Goal: Navigation & Orientation: Find specific page/section

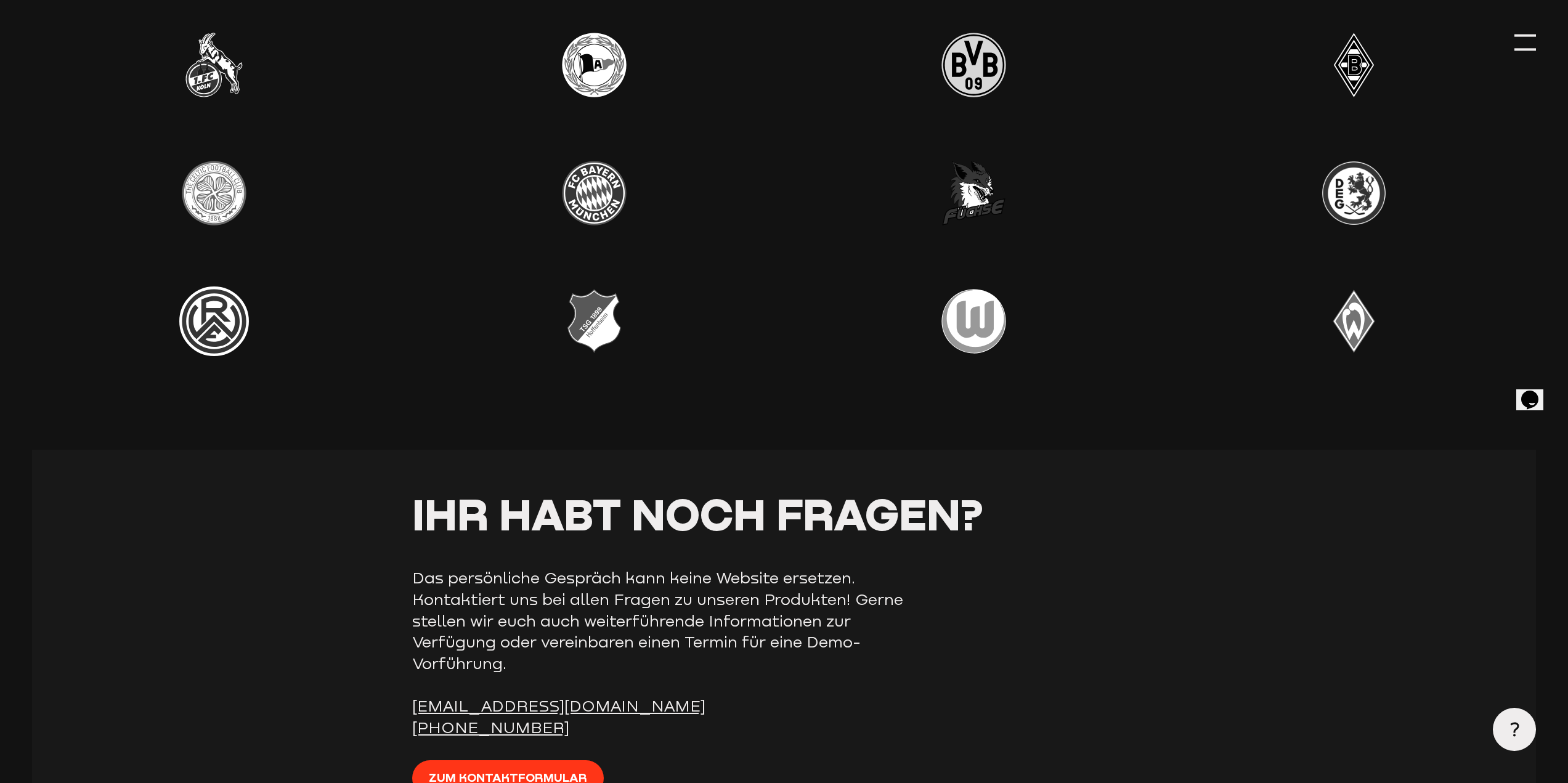
scroll to position [4744, 0]
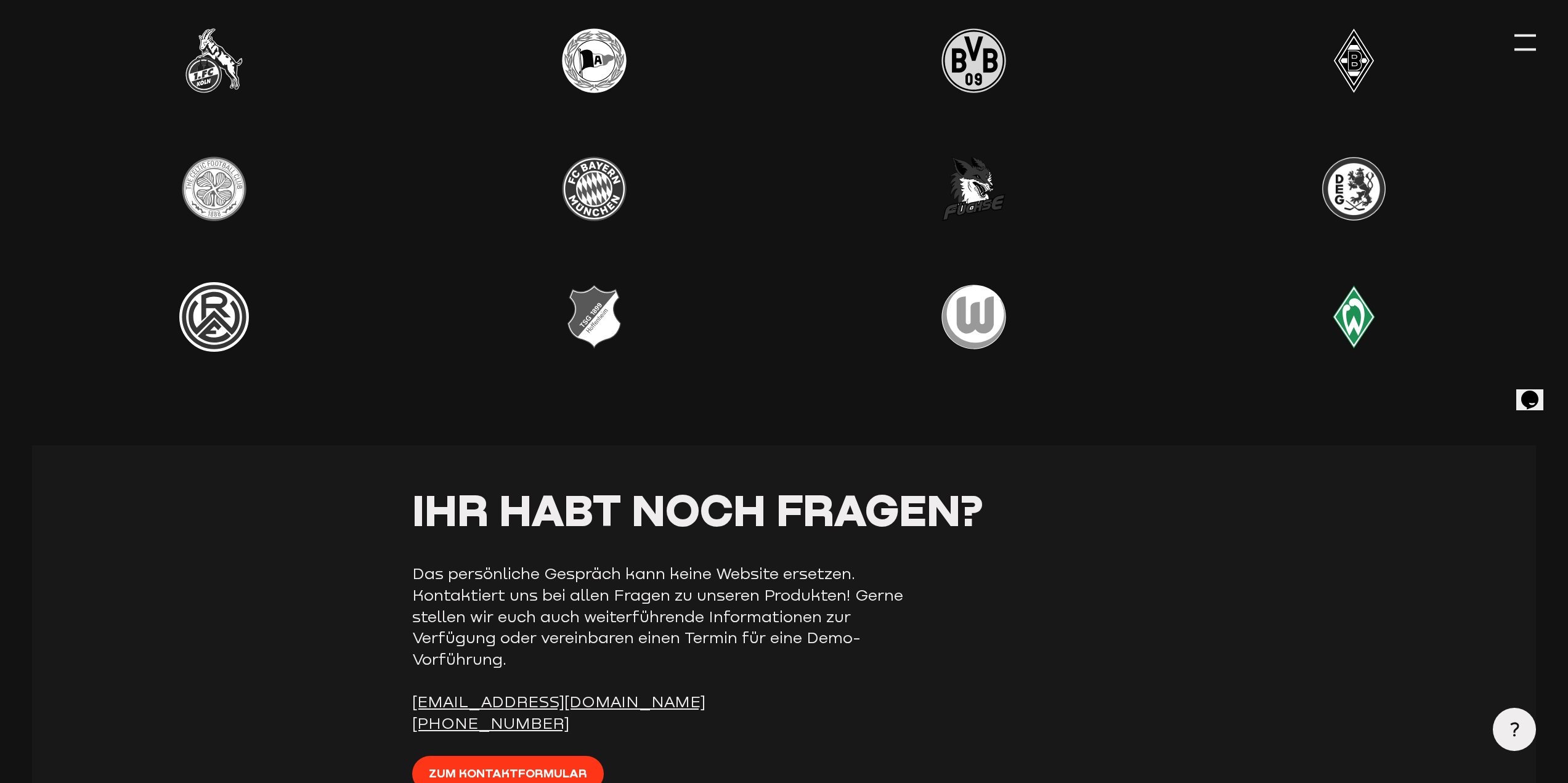
click at [1349, 323] on img at bounding box center [1354, 317] width 86 height 86
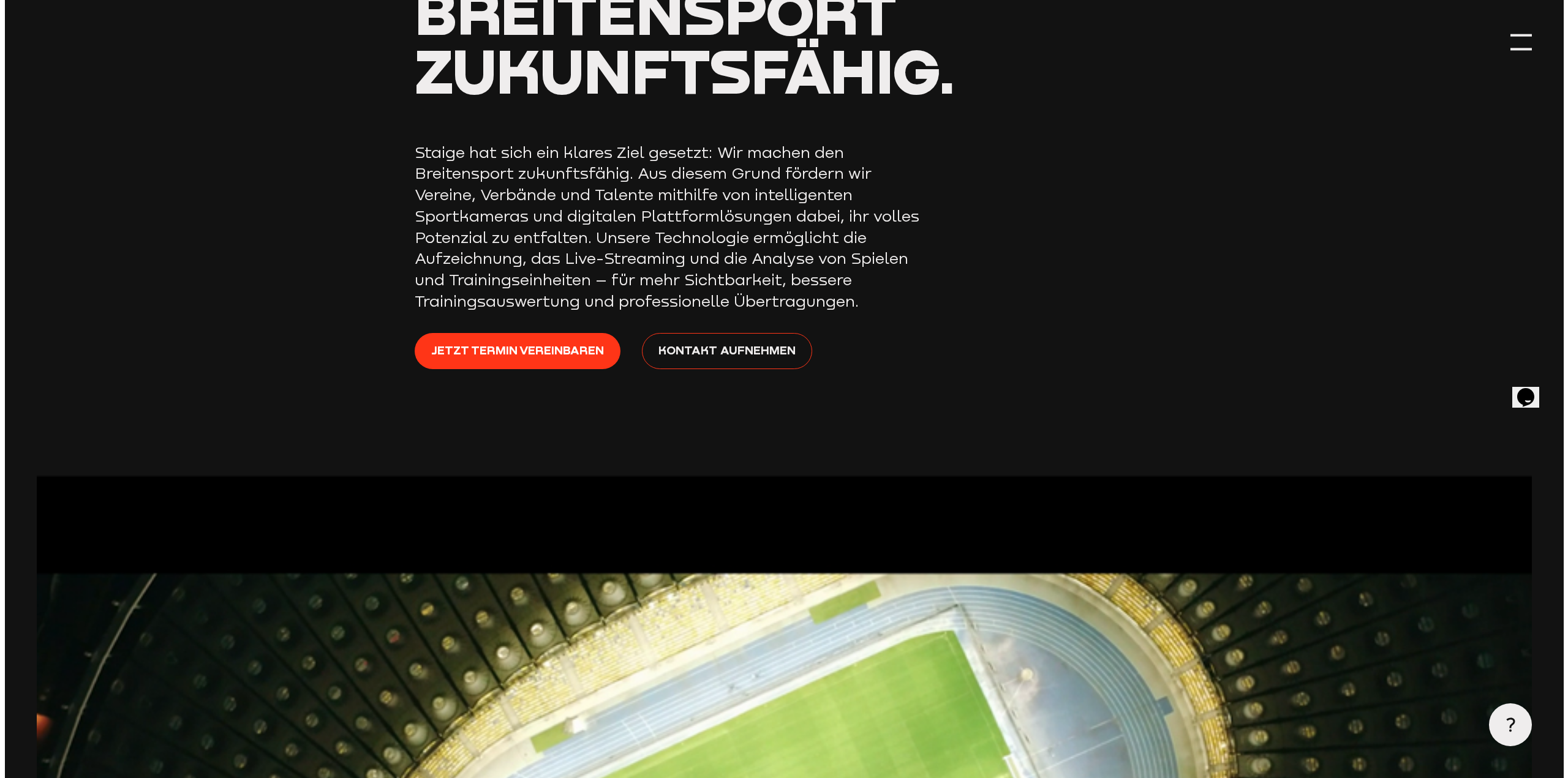
scroll to position [0, 0]
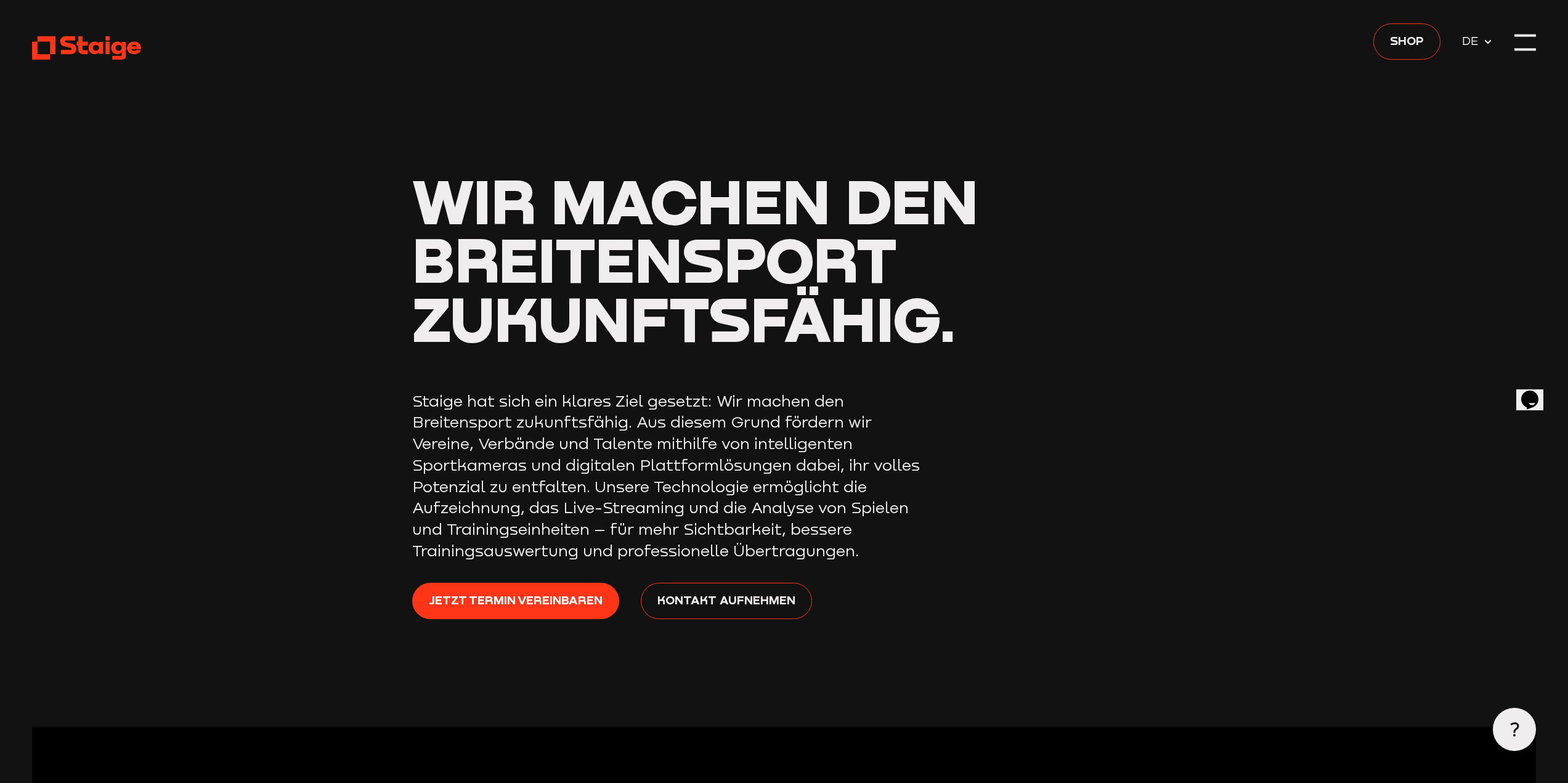
click at [1486, 37] on icon at bounding box center [1488, 42] width 10 height 10
click at [1520, 38] on div at bounding box center [1525, 42] width 21 height 21
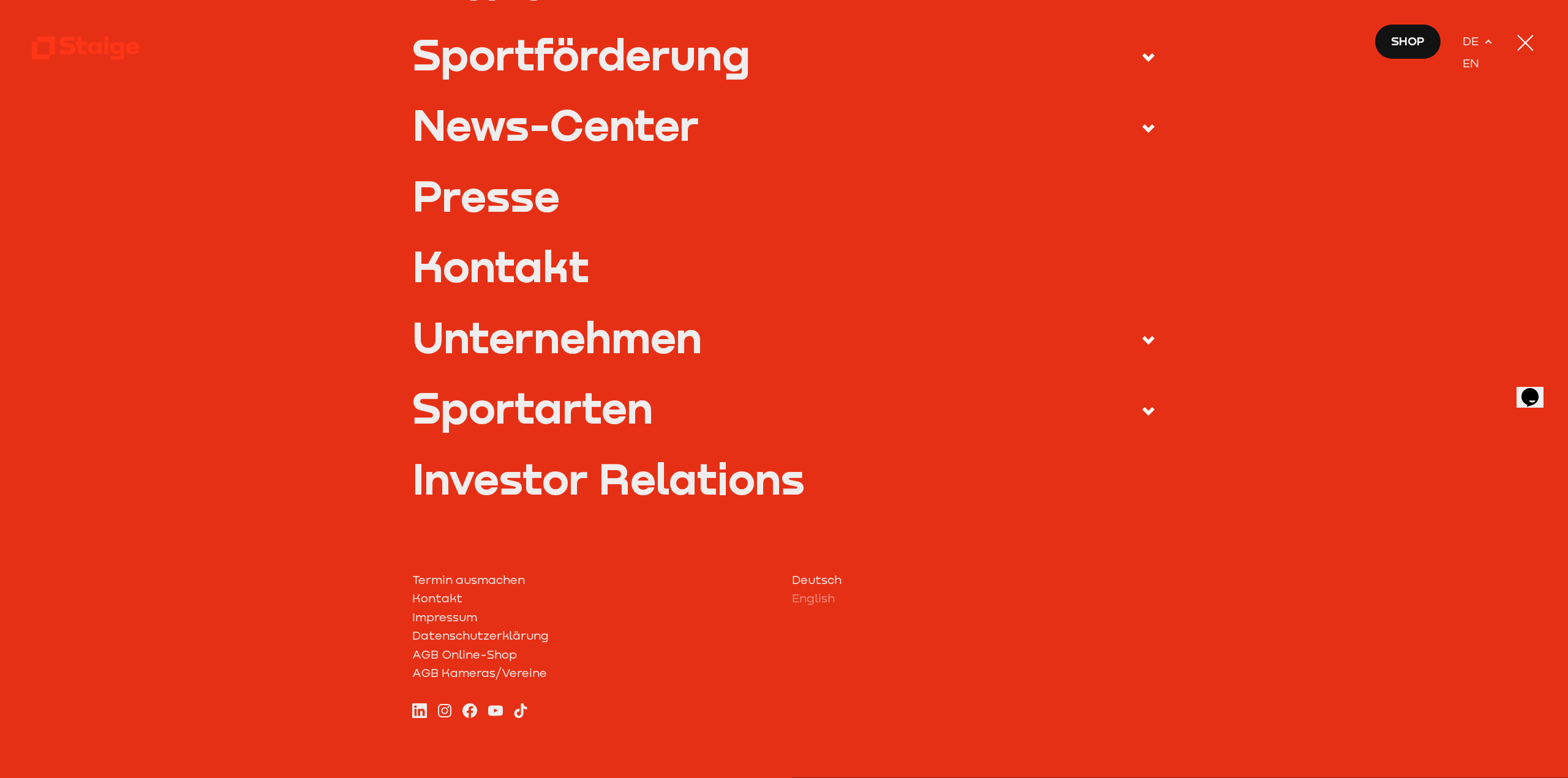
scroll to position [442, 0]
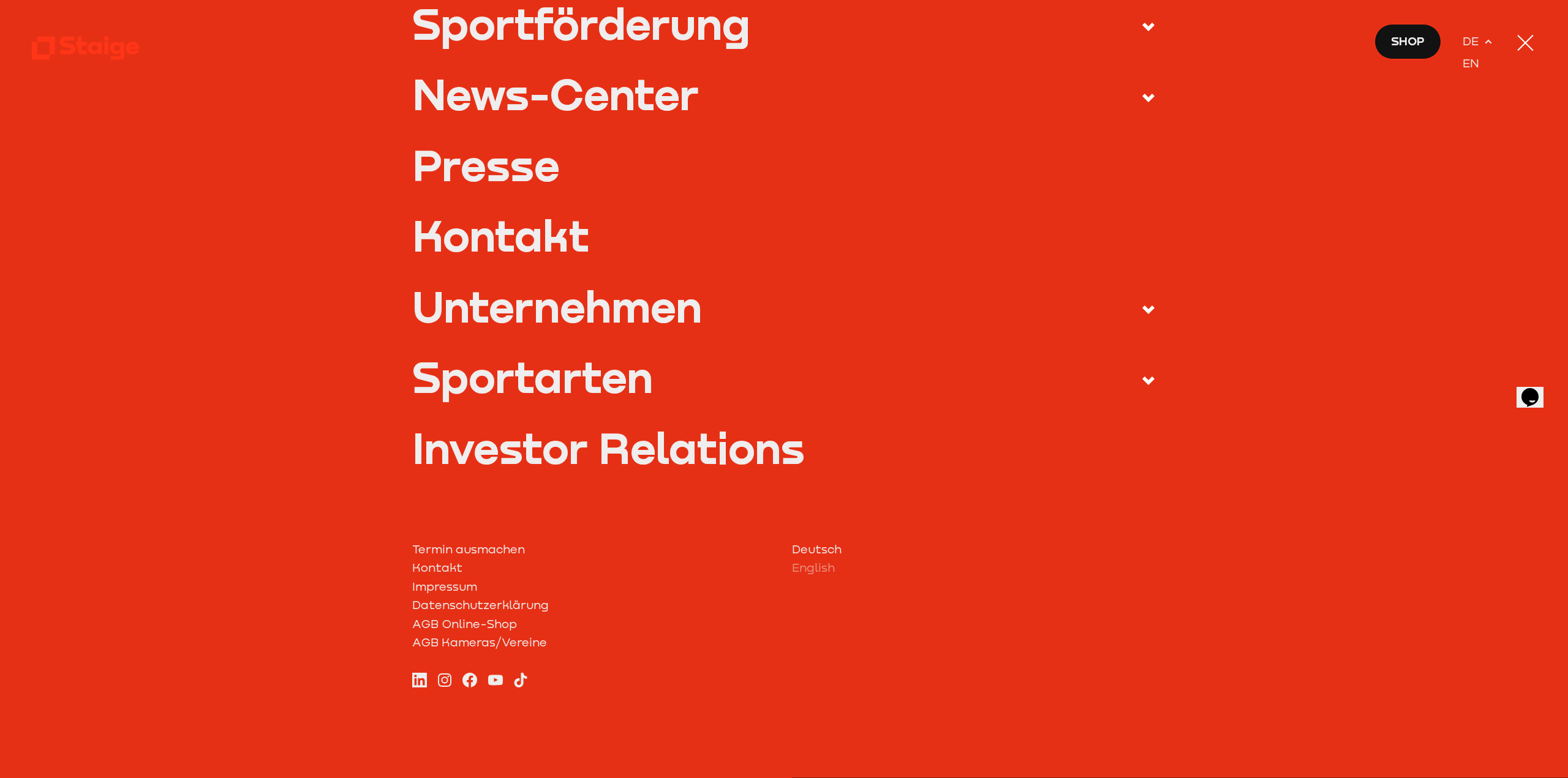
click at [440, 583] on link "Impressum" at bounding box center [594, 586] width 364 height 18
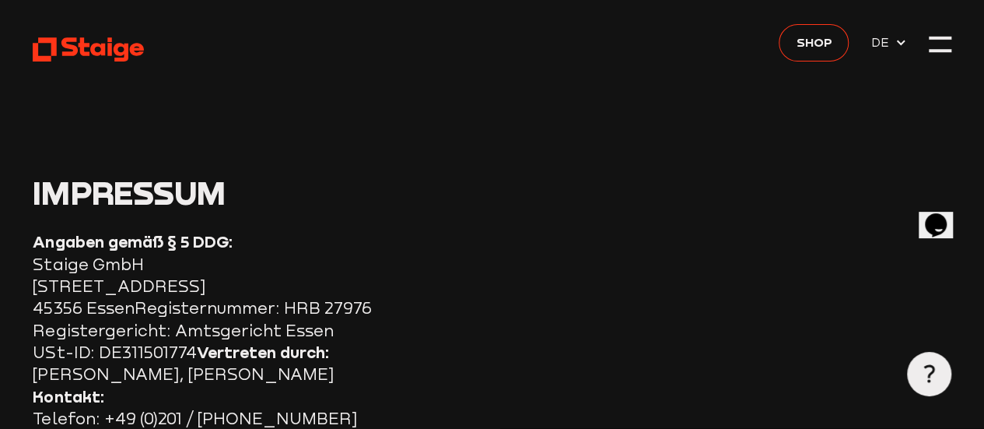
click at [95, 44] on icon at bounding box center [89, 49] width 112 height 27
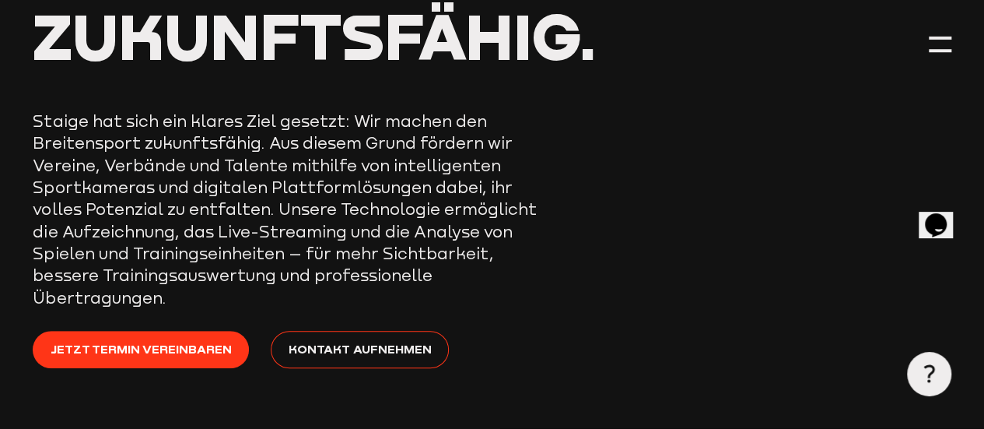
scroll to position [156, 0]
